Goal: Find specific page/section: Find specific page/section

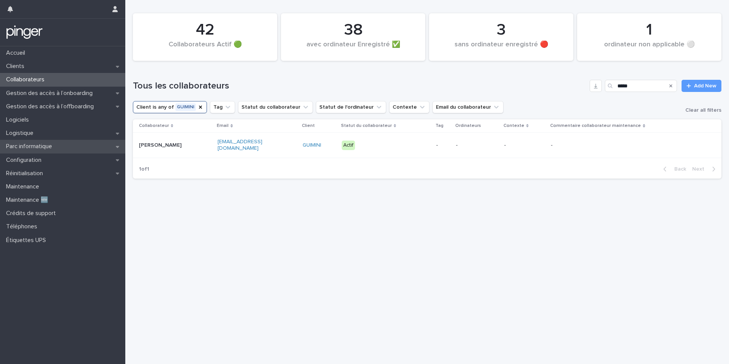
click at [51, 151] on div "Parc informatique" at bounding box center [62, 146] width 125 height 13
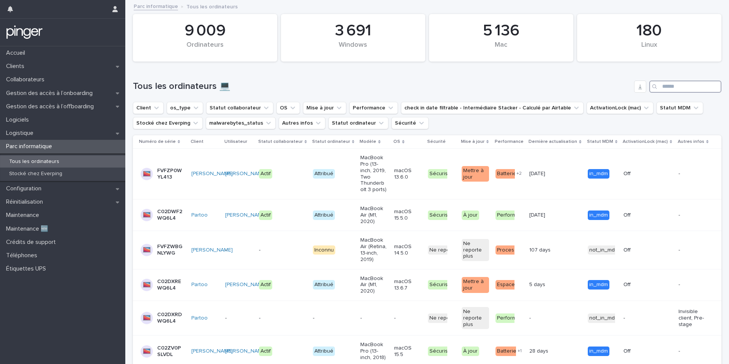
click at [671, 91] on input "Search" at bounding box center [685, 86] width 72 height 12
paste input "**********"
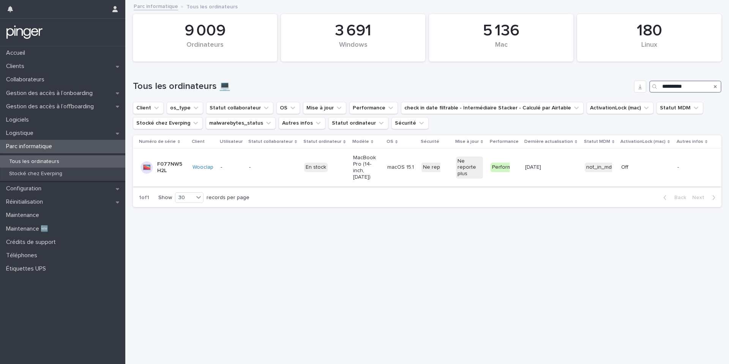
type input "**********"
click at [280, 158] on td "-" at bounding box center [273, 167] width 55 height 38
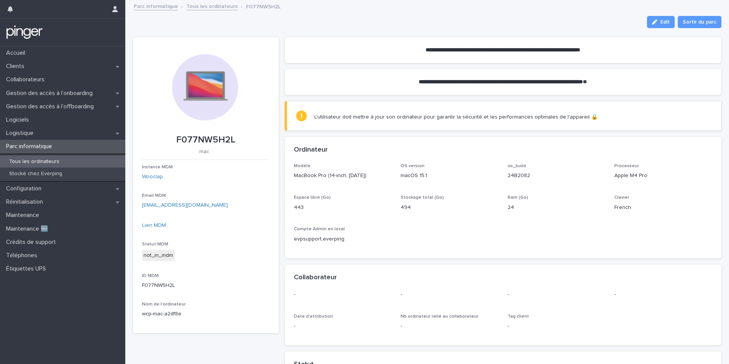
click at [313, 174] on p "MacBook Pro (14-inch, Nov 2024)" at bounding box center [343, 176] width 98 height 8
drag, startPoint x: 326, startPoint y: 175, endPoint x: 291, endPoint y: 175, distance: 35.3
click at [291, 175] on div "Modèle MacBook Pro (14-inch, Nov 2024) OS version macOS 15.1 os_build 24B2082 P…" at bounding box center [503, 210] width 437 height 95
copy p "MacBook Pro"
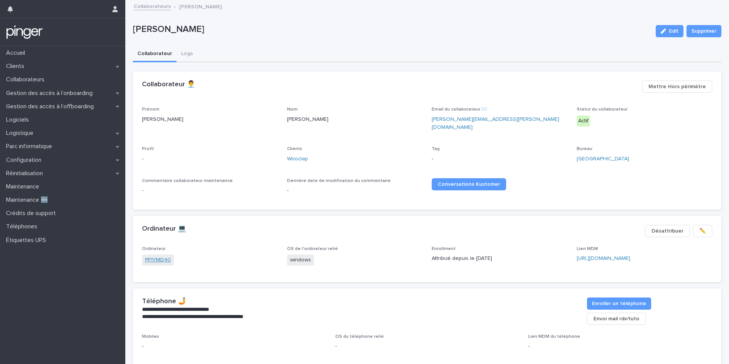
click at [162, 257] on link "PF1YMD40" at bounding box center [158, 260] width 26 height 8
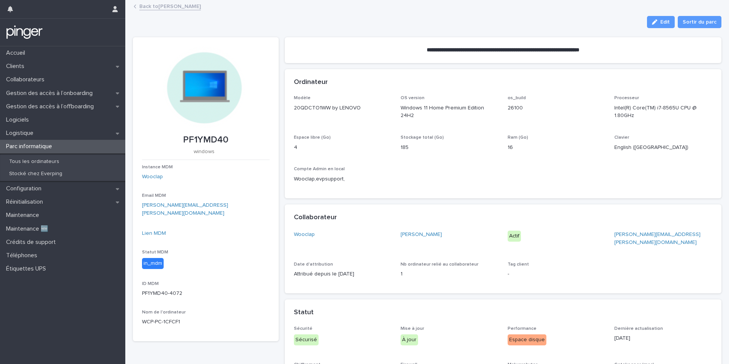
click at [204, 143] on p "PF1YMD40" at bounding box center [206, 139] width 128 height 11
copy p "PF1YMD40"
